Goal: Use online tool/utility: Utilize a website feature to perform a specific function

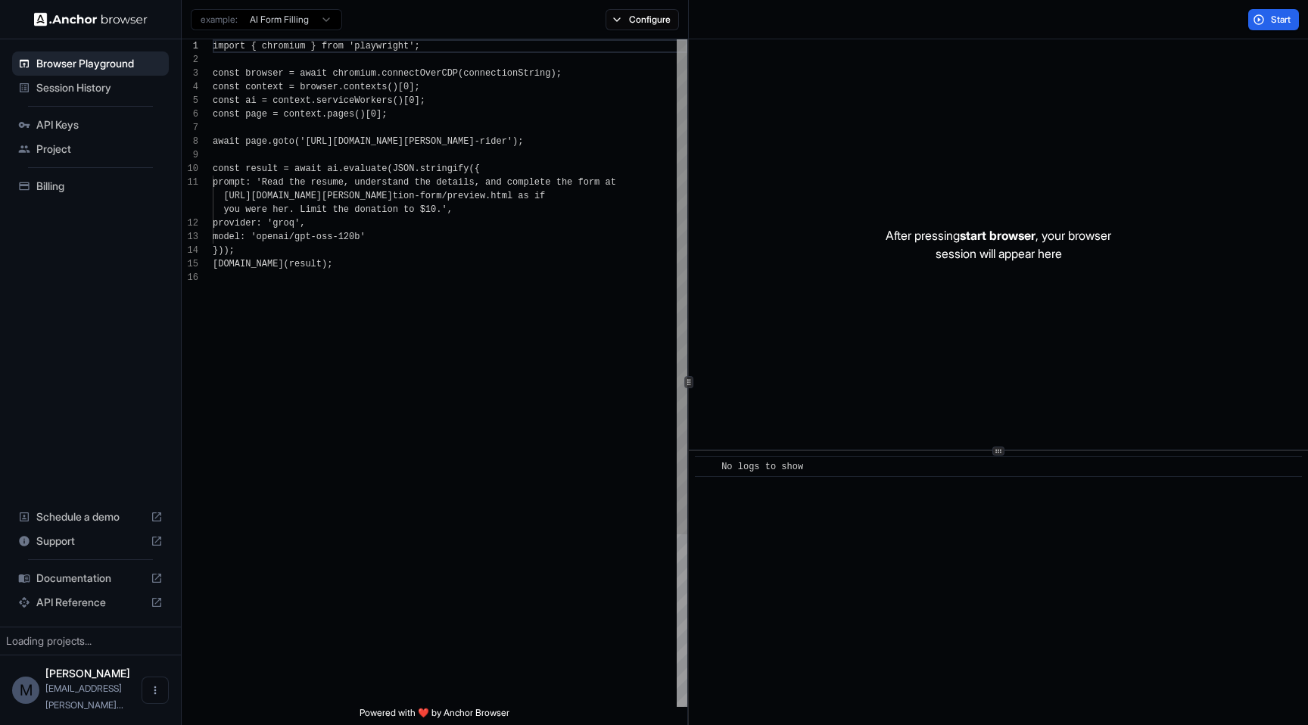
scroll to position [136, 0]
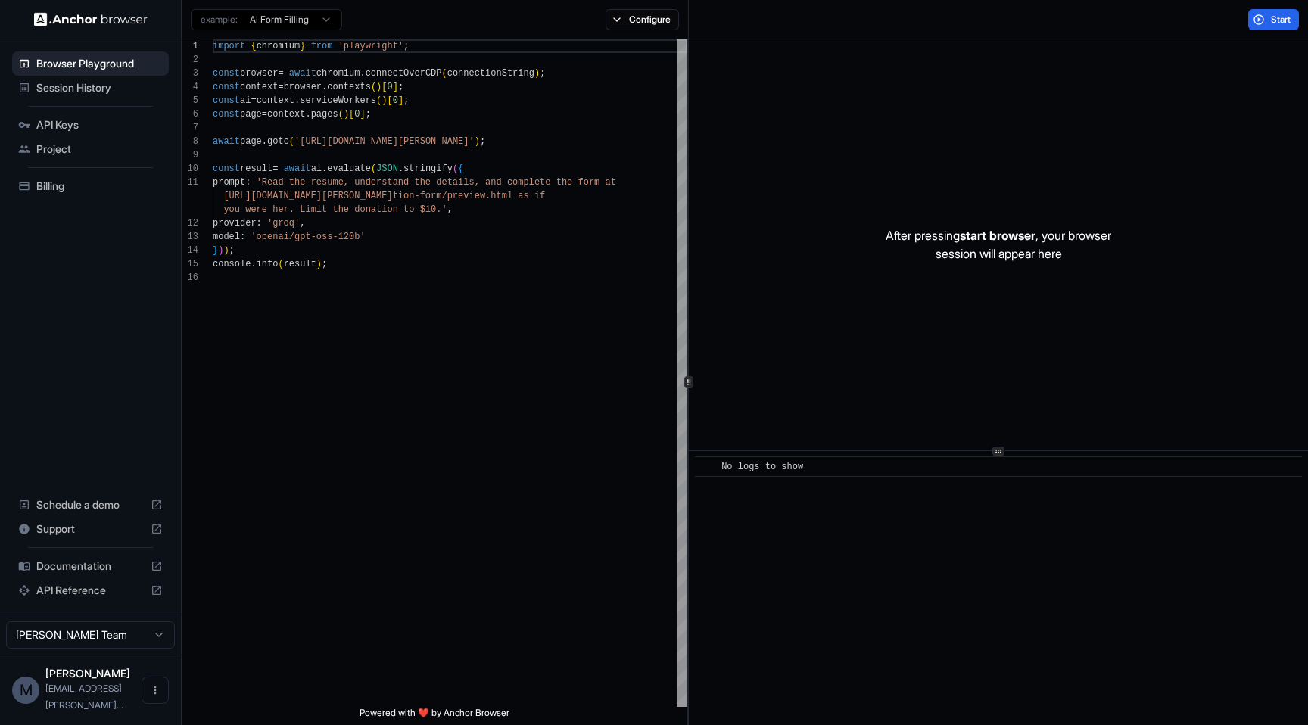
click at [81, 91] on span "Session History" at bounding box center [99, 87] width 126 height 15
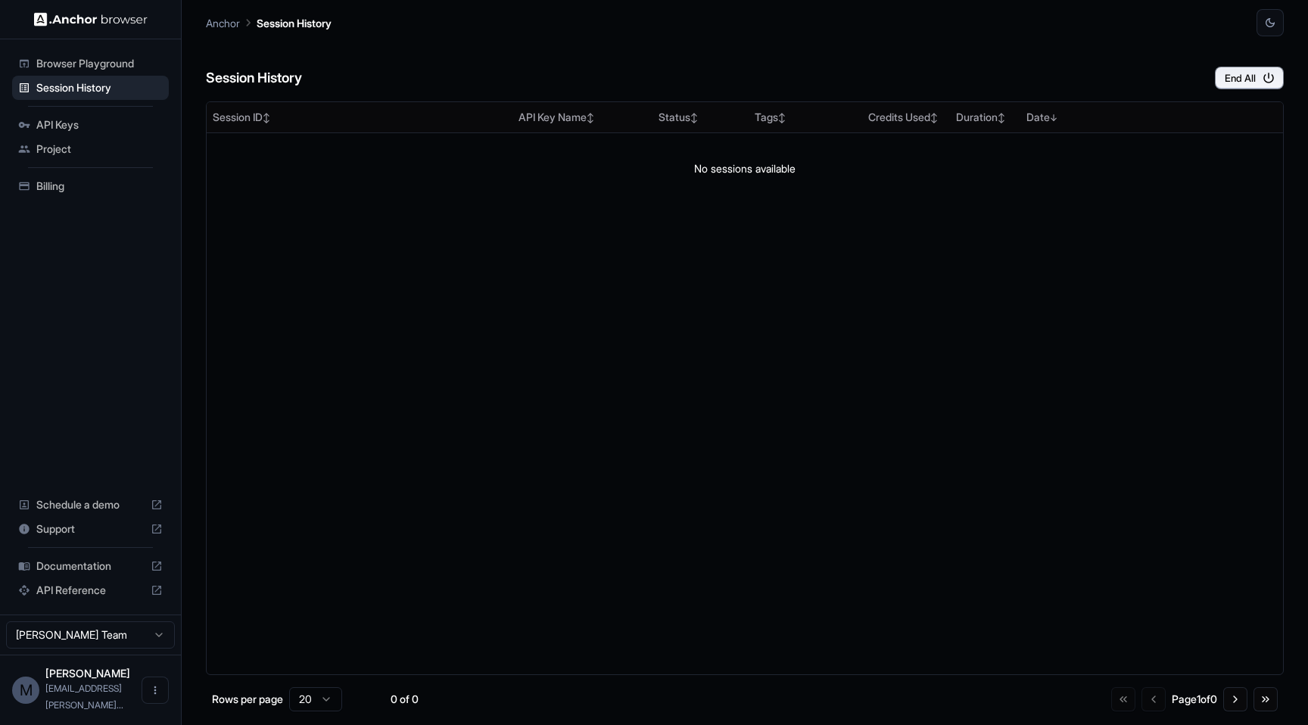
click at [83, 65] on span "Browser Playground" at bounding box center [99, 63] width 126 height 15
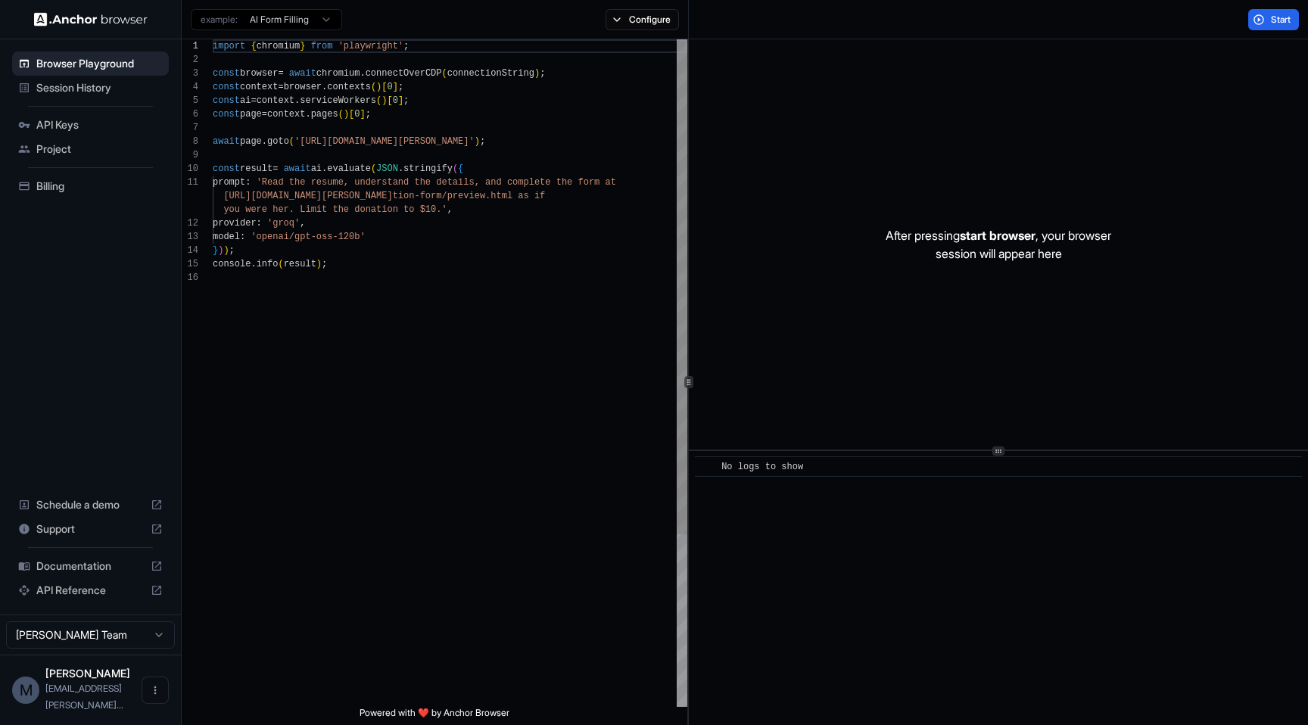
scroll to position [136, 0]
click at [83, 137] on div "Project" at bounding box center [90, 149] width 157 height 24
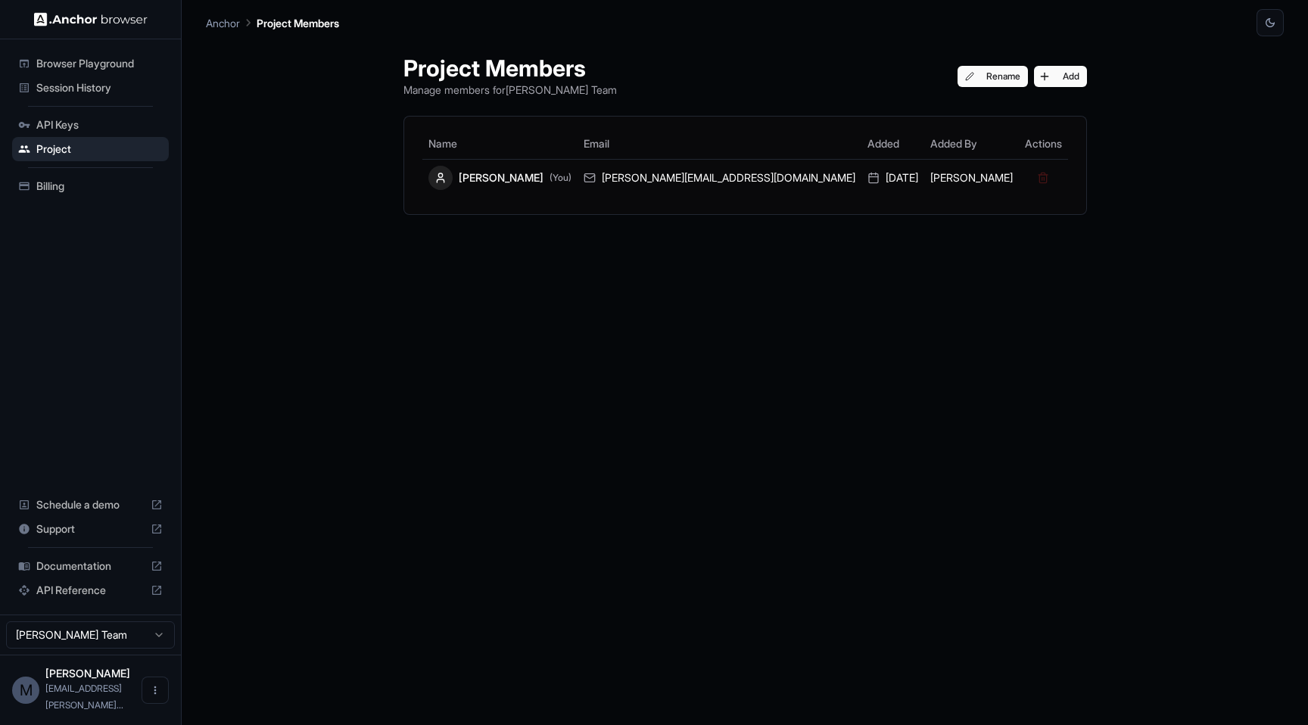
click at [80, 123] on span "API Keys" at bounding box center [99, 124] width 126 height 15
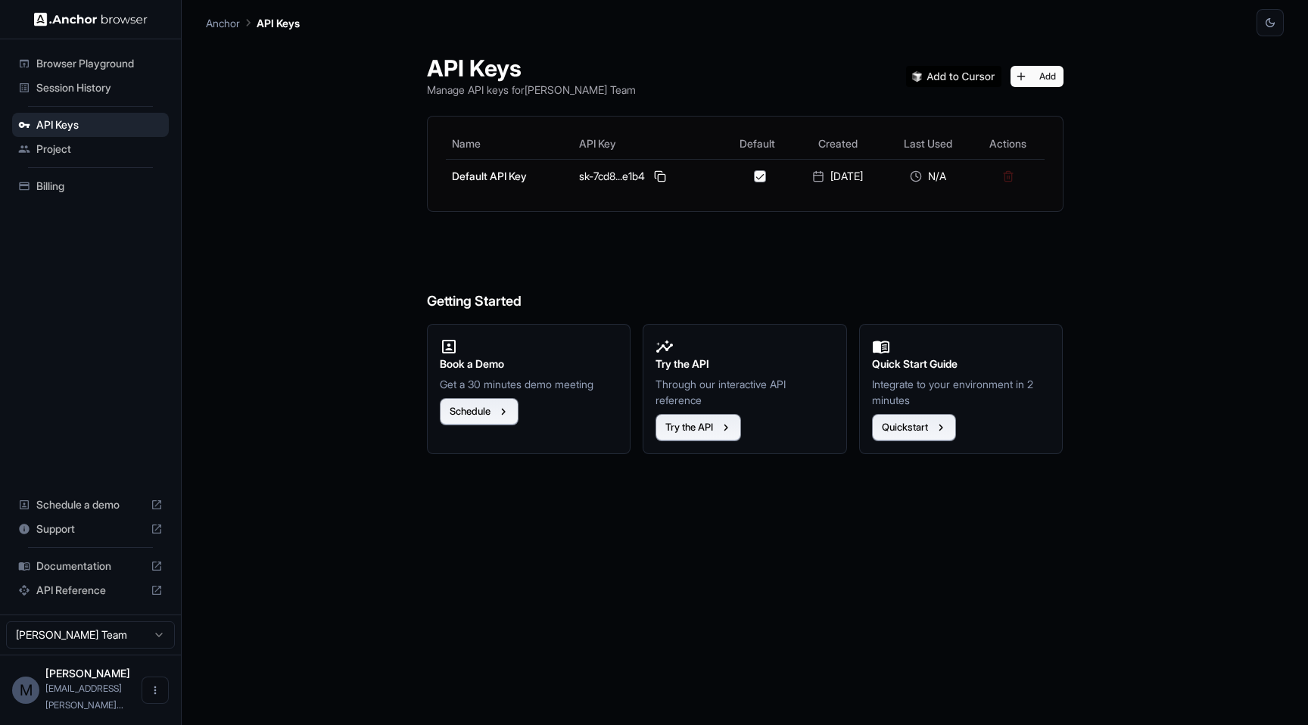
click at [81, 148] on span "Project" at bounding box center [99, 149] width 126 height 15
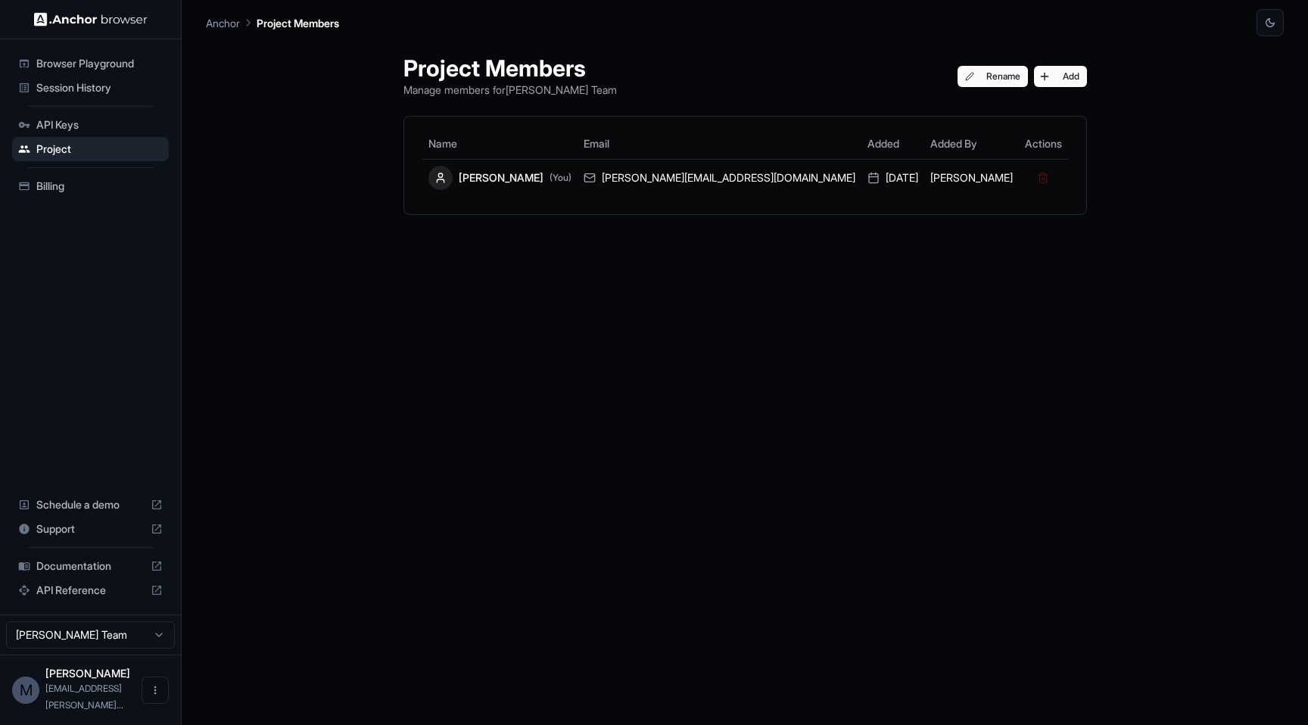
click at [87, 67] on span "Browser Playground" at bounding box center [99, 63] width 126 height 15
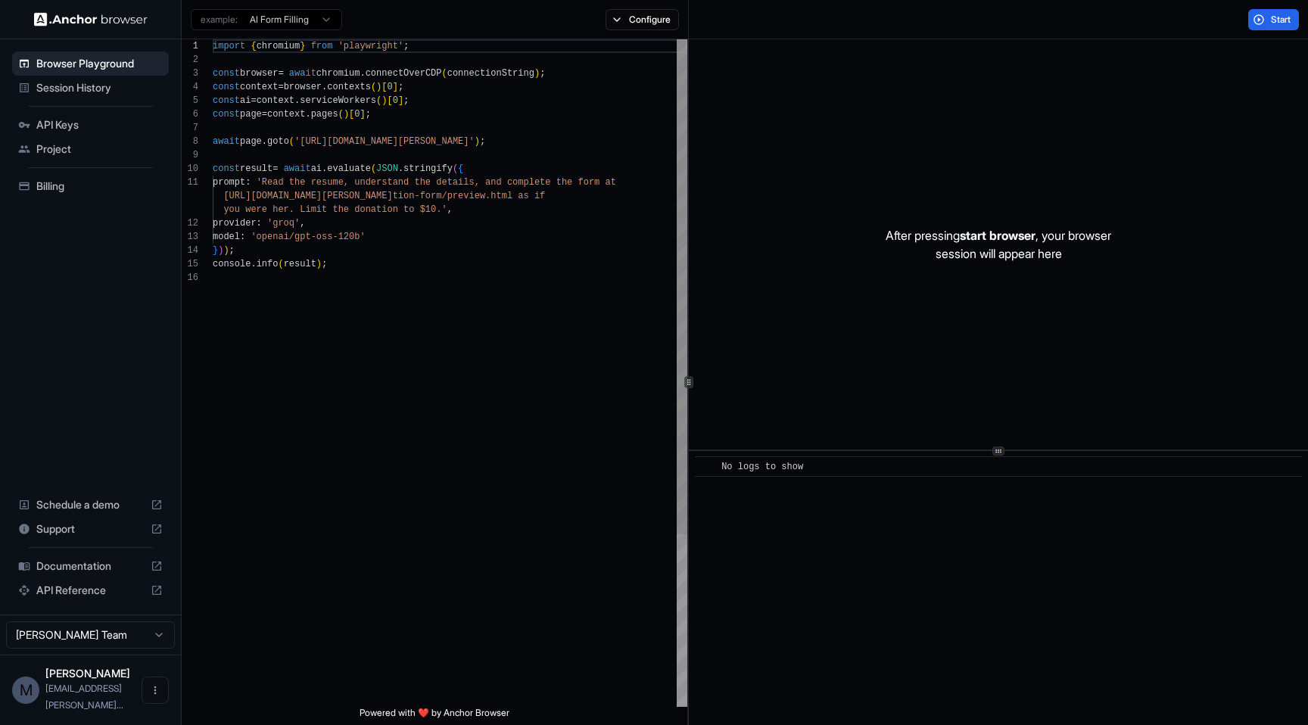
scroll to position [136, 0]
click at [1282, 18] on span "Start" at bounding box center [1281, 20] width 21 height 12
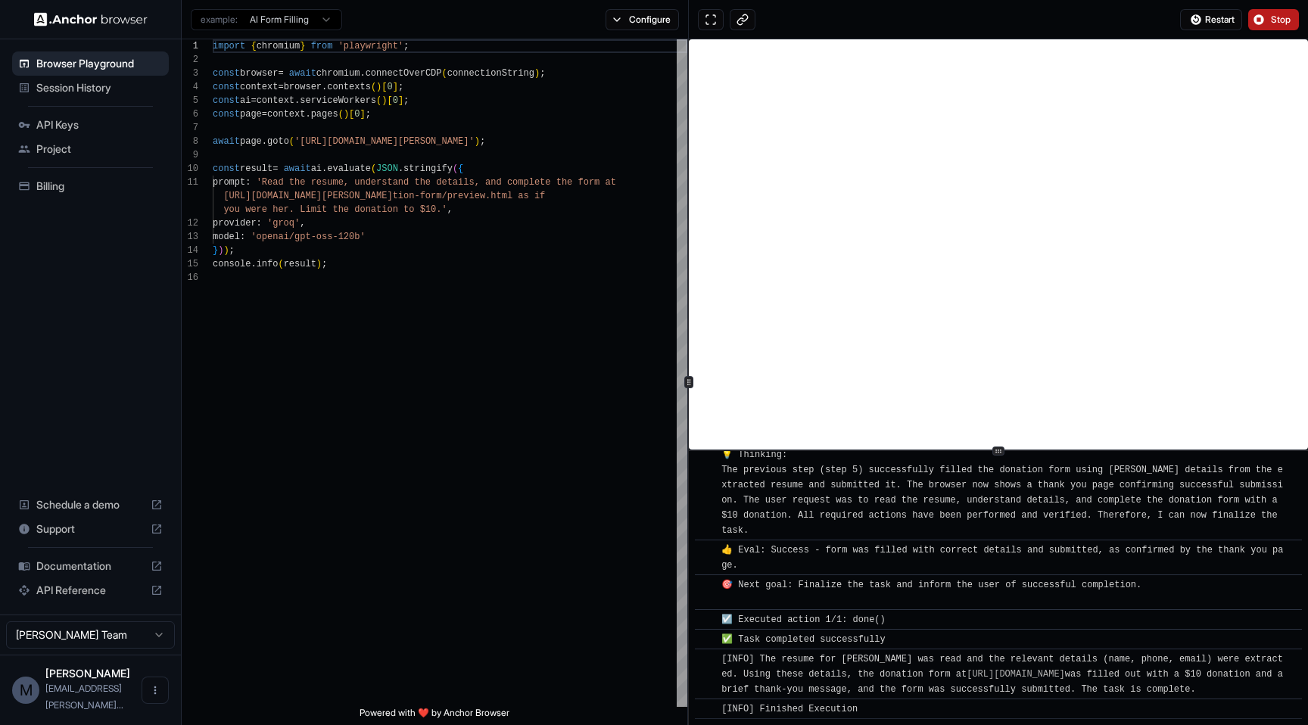
scroll to position [3403, 0]
click at [1292, 20] on span "Stop" at bounding box center [1281, 20] width 21 height 12
